Goal: Task Accomplishment & Management: Use online tool/utility

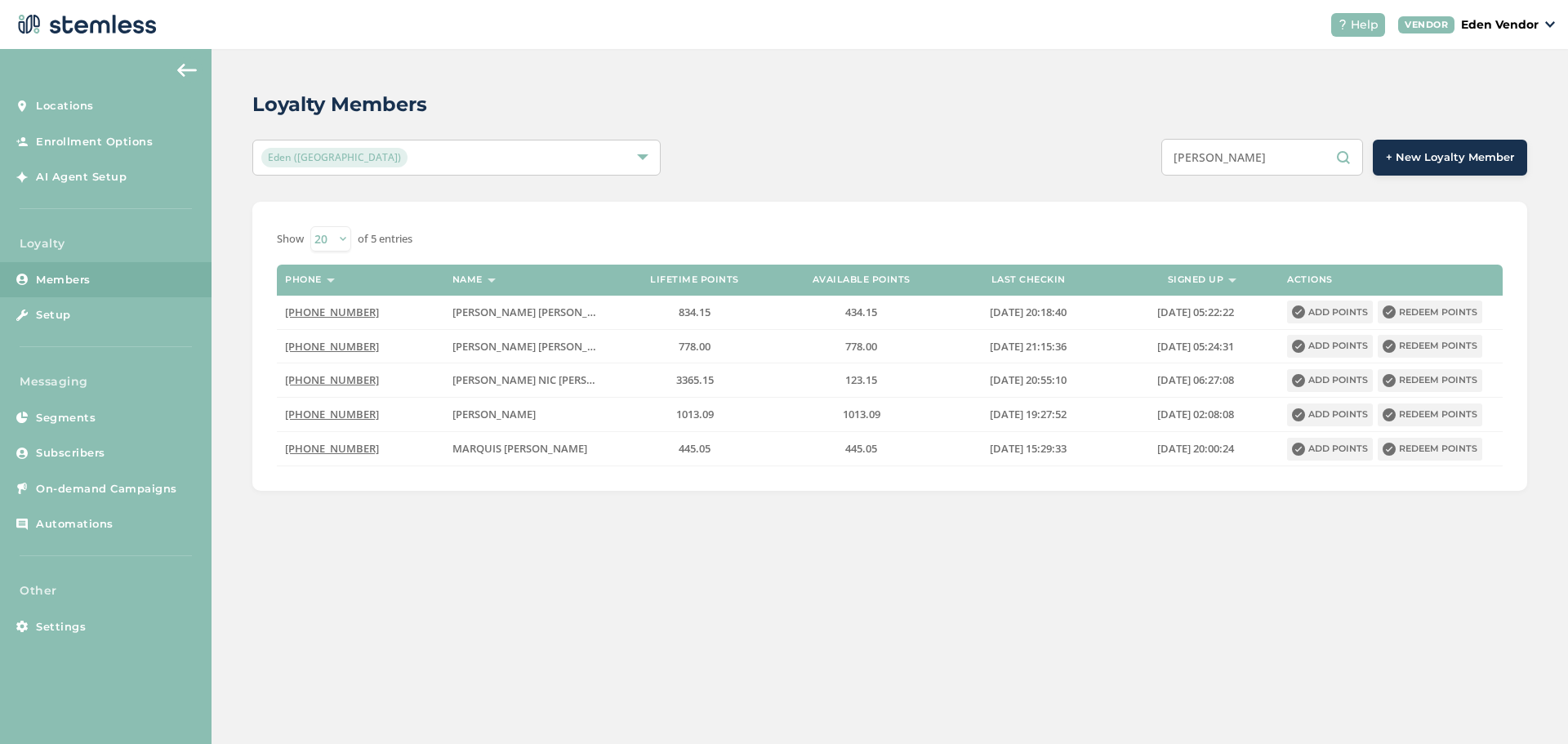
click at [1252, 162] on input "[PERSON_NAME]" at bounding box center [1262, 157] width 202 height 37
type input "F"
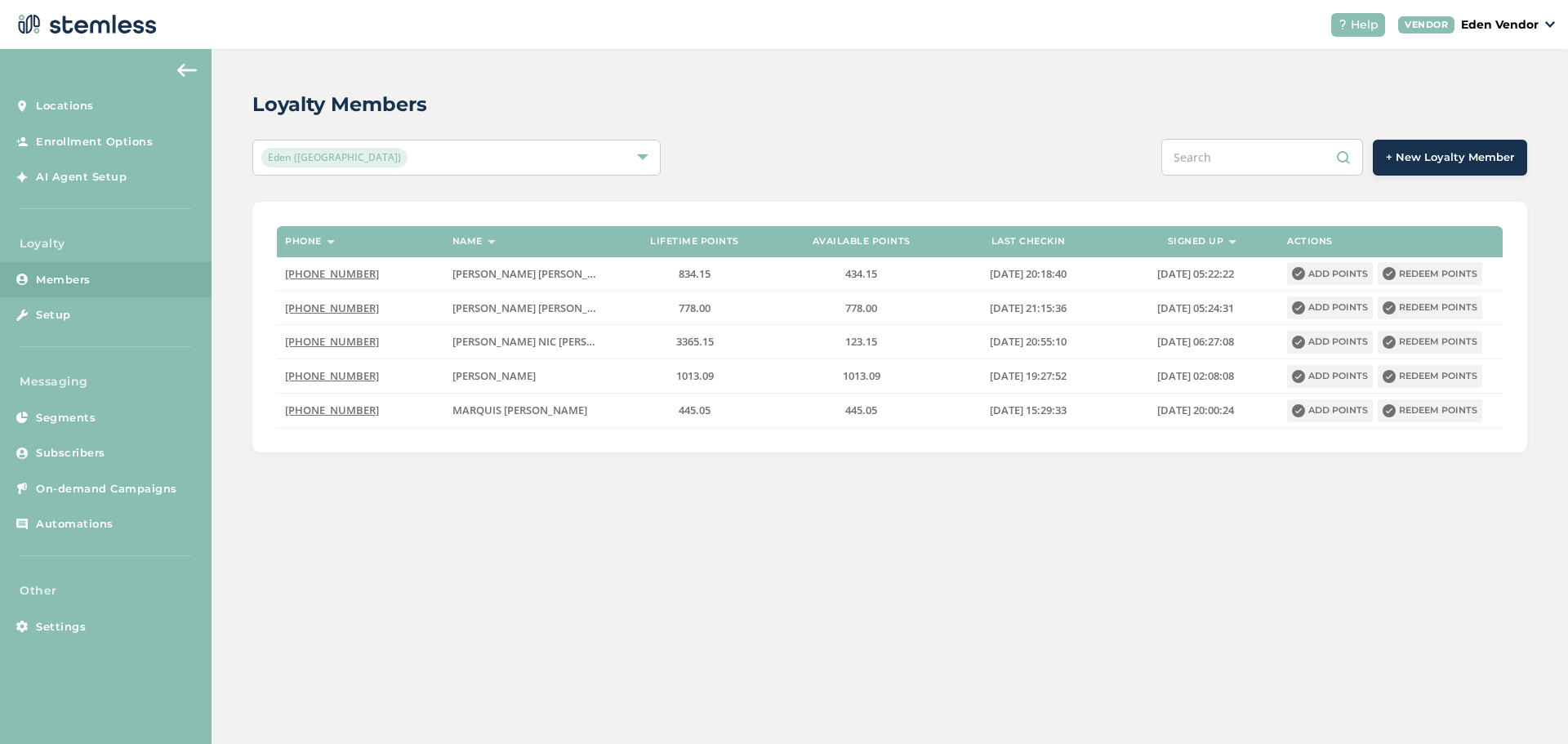
paste input "NADIA FACTOR"
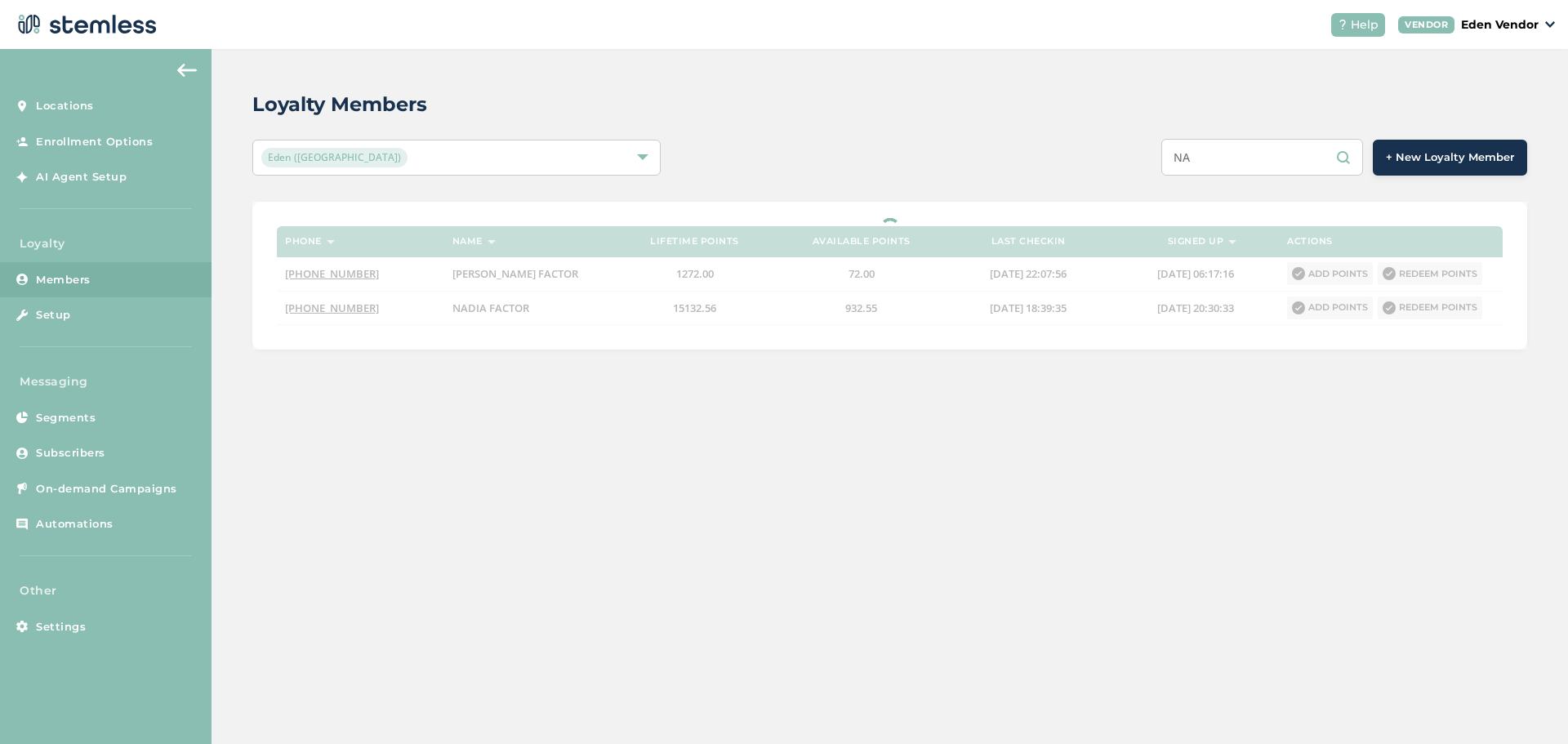
type input "N"
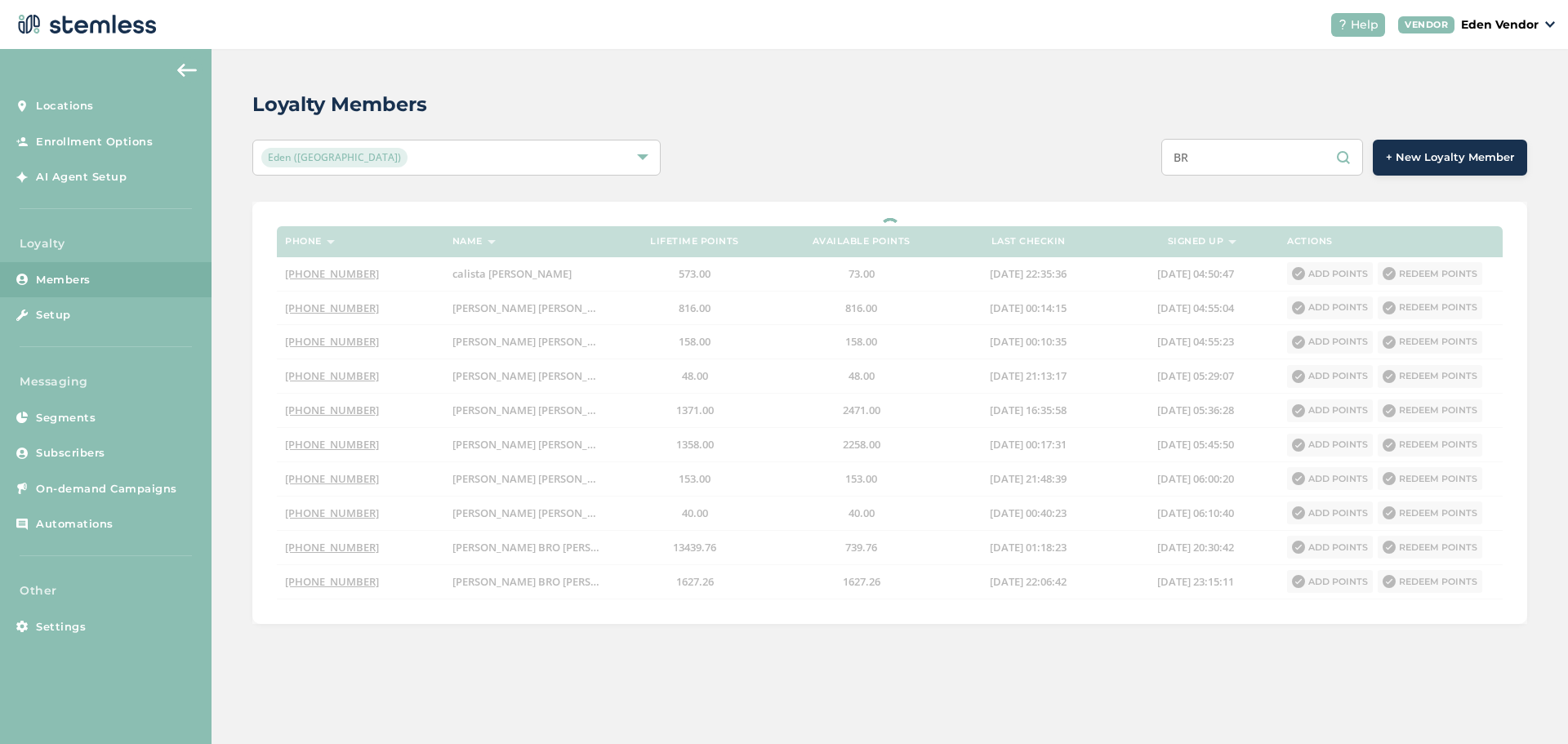
type input "B"
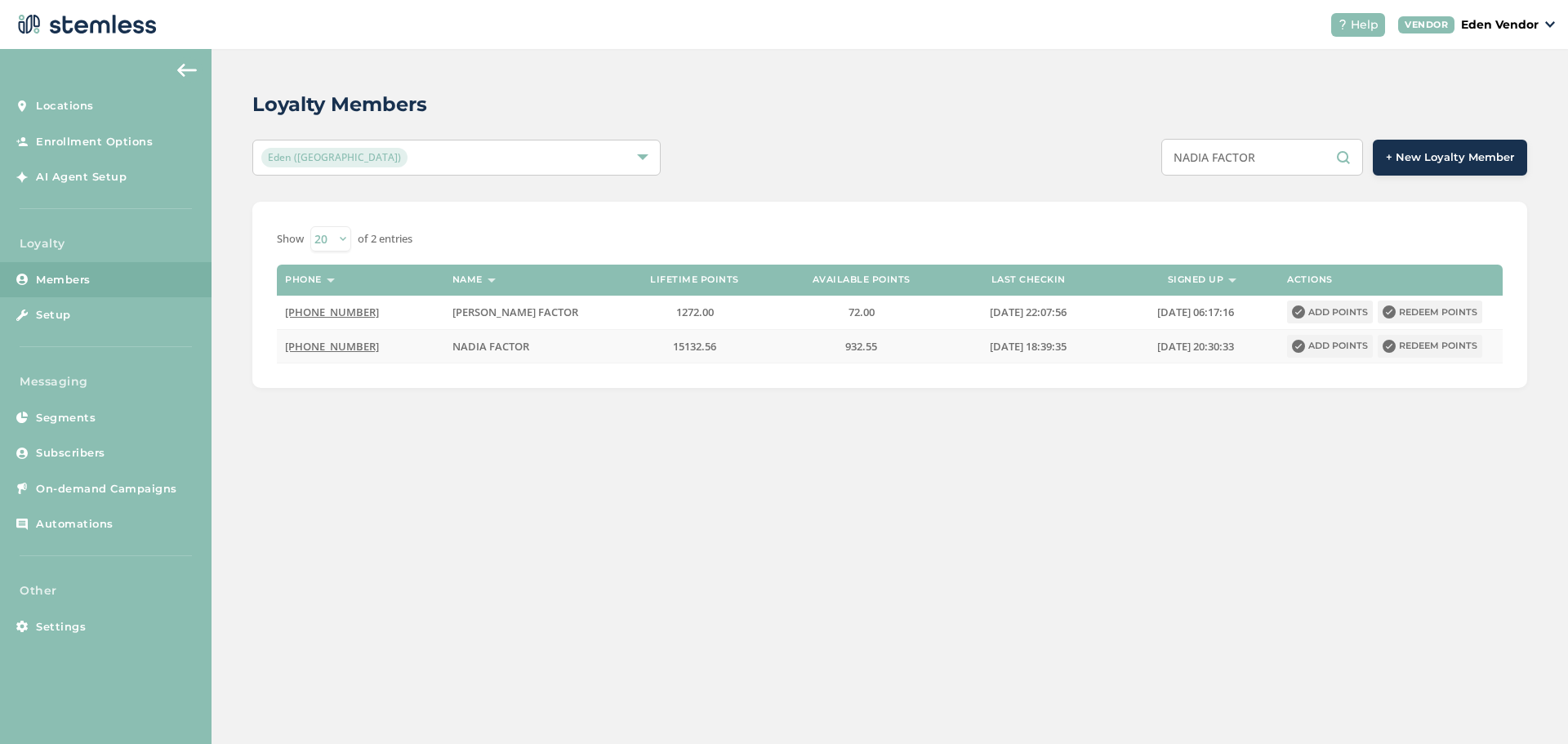
type input "NADIA FACTOR"
click at [789, 347] on label "932.55" at bounding box center [862, 347] width 151 height 14
click at [1427, 348] on button "Redeem points" at bounding box center [1430, 346] width 104 height 23
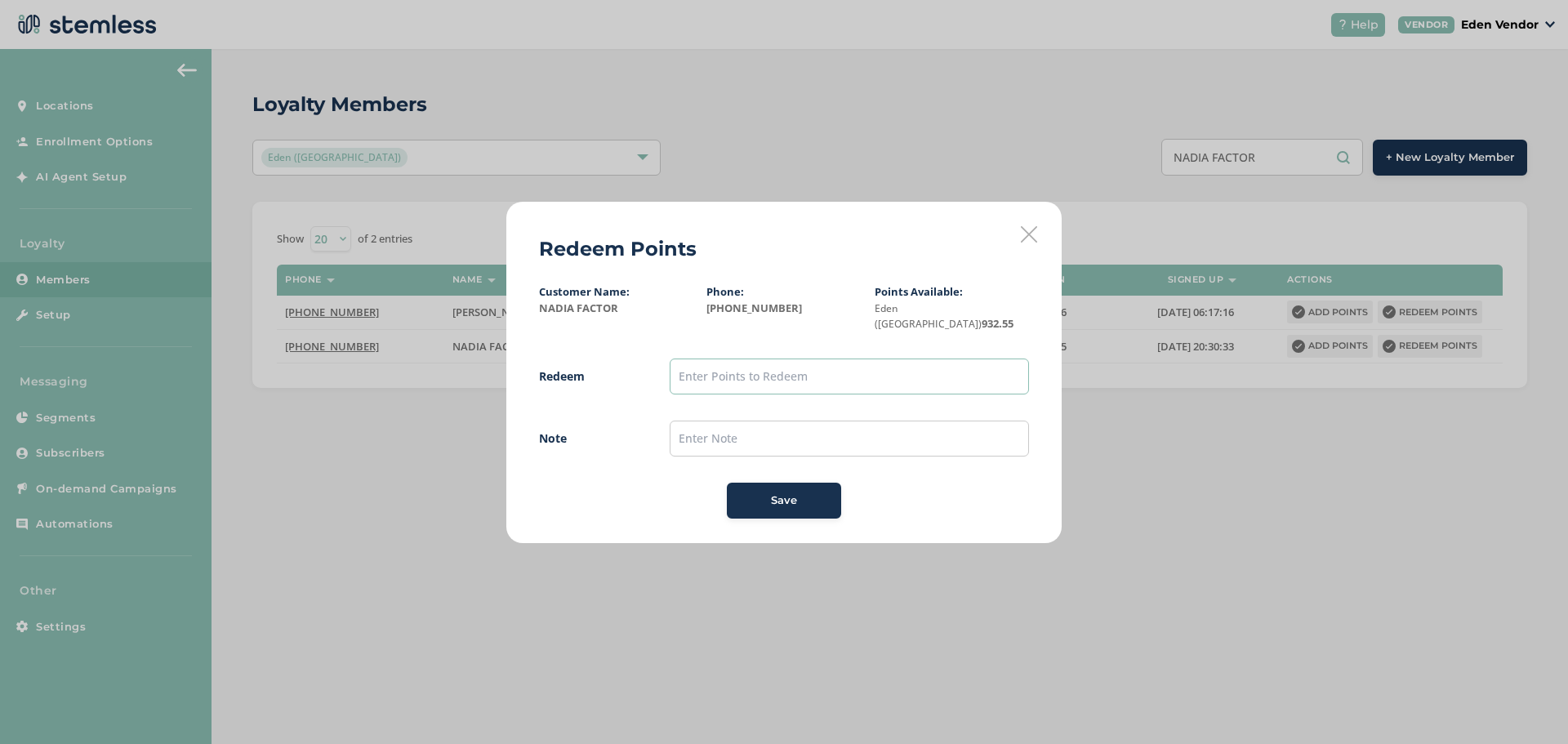
click at [769, 374] on input "text" at bounding box center [850, 376] width 360 height 36
type input "900"
click at [723, 430] on input "text" at bounding box center [850, 438] width 360 height 36
type input "[DATE]"
click at [780, 493] on span "Save" at bounding box center [784, 501] width 26 height 17
